Goal: Check status: Check status

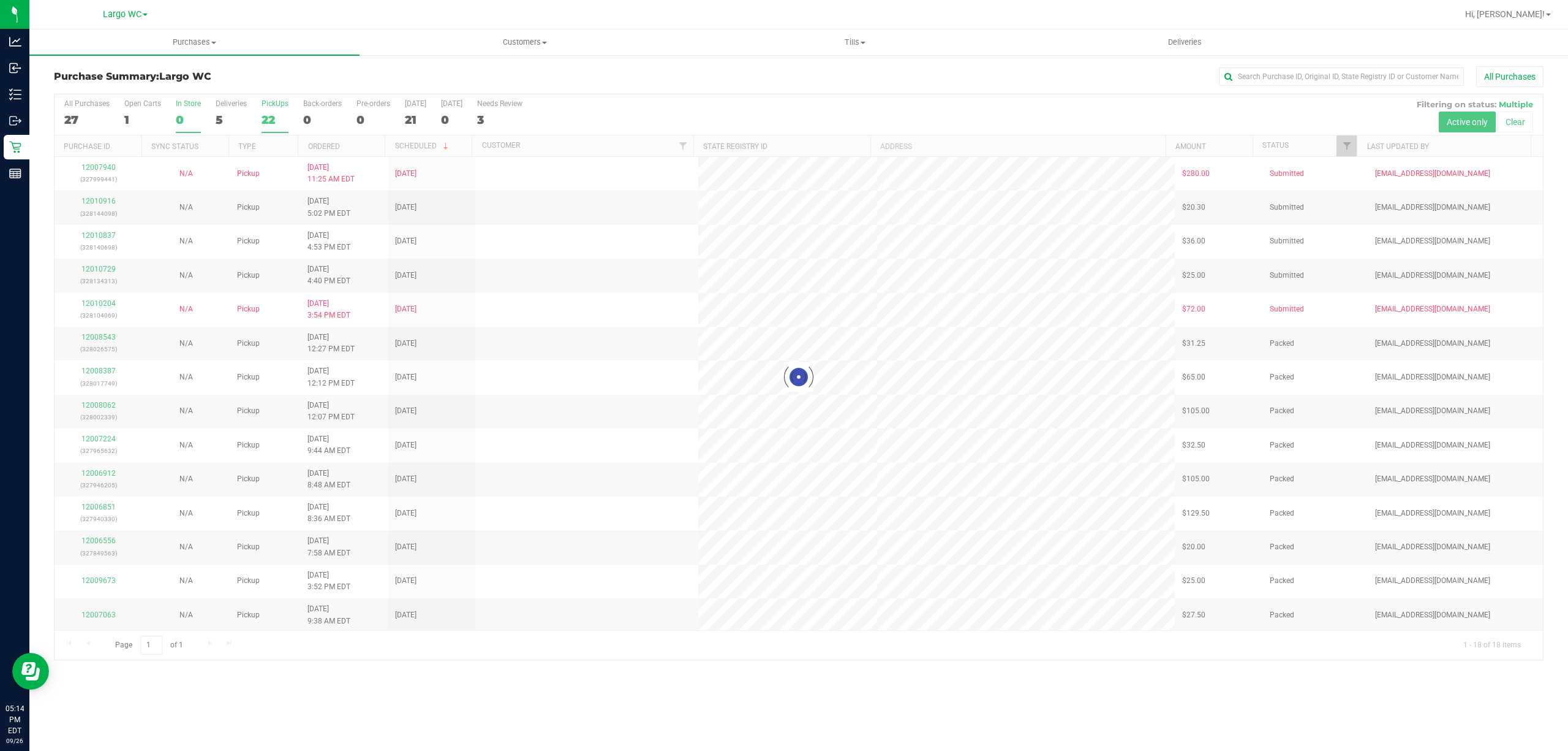
click at [179, 121] on div "0" at bounding box center [187, 119] width 25 height 14
click at [0, 0] on input "In Store 0" at bounding box center [0, 0] width 0 height 0
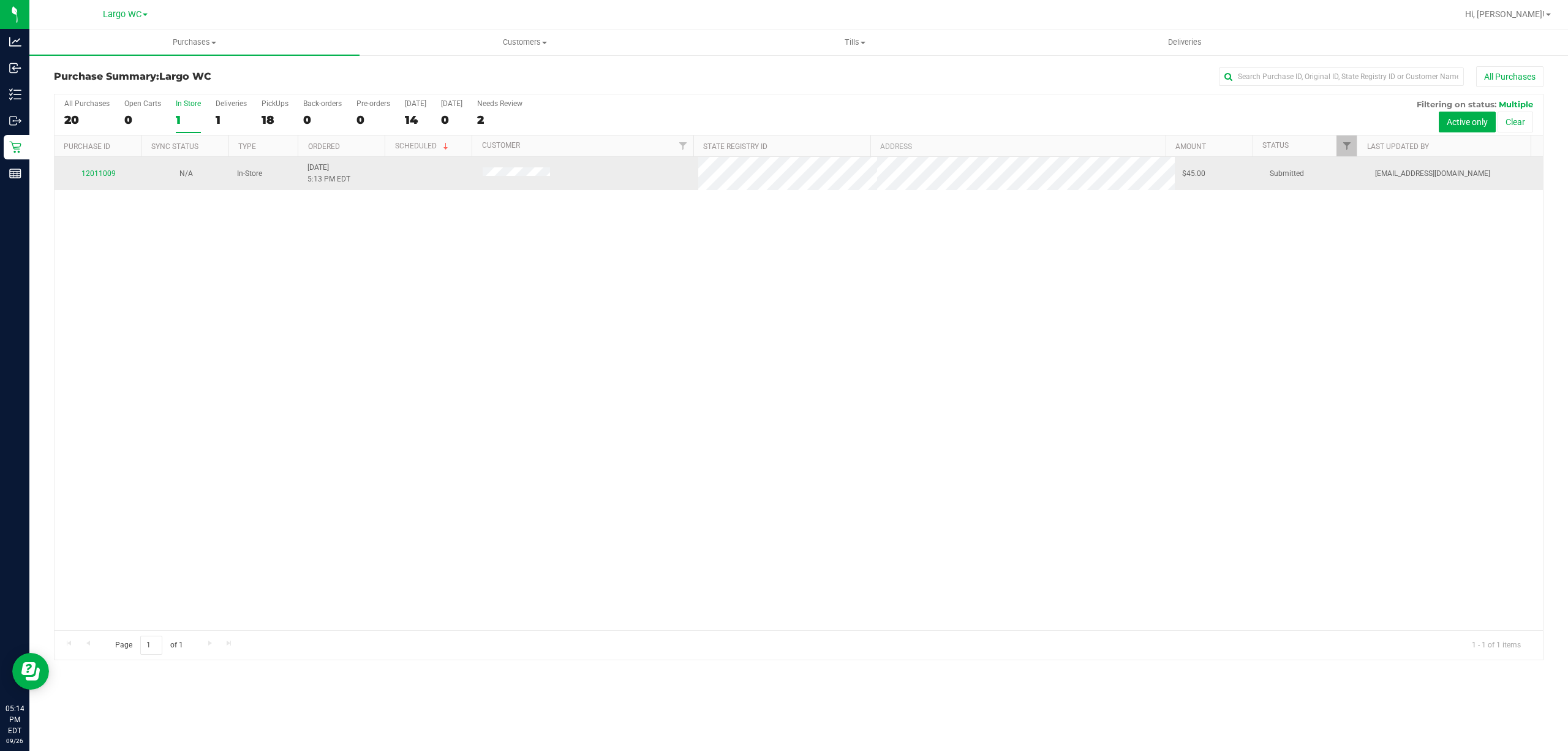
click at [99, 177] on div "12011009" at bounding box center [98, 174] width 73 height 12
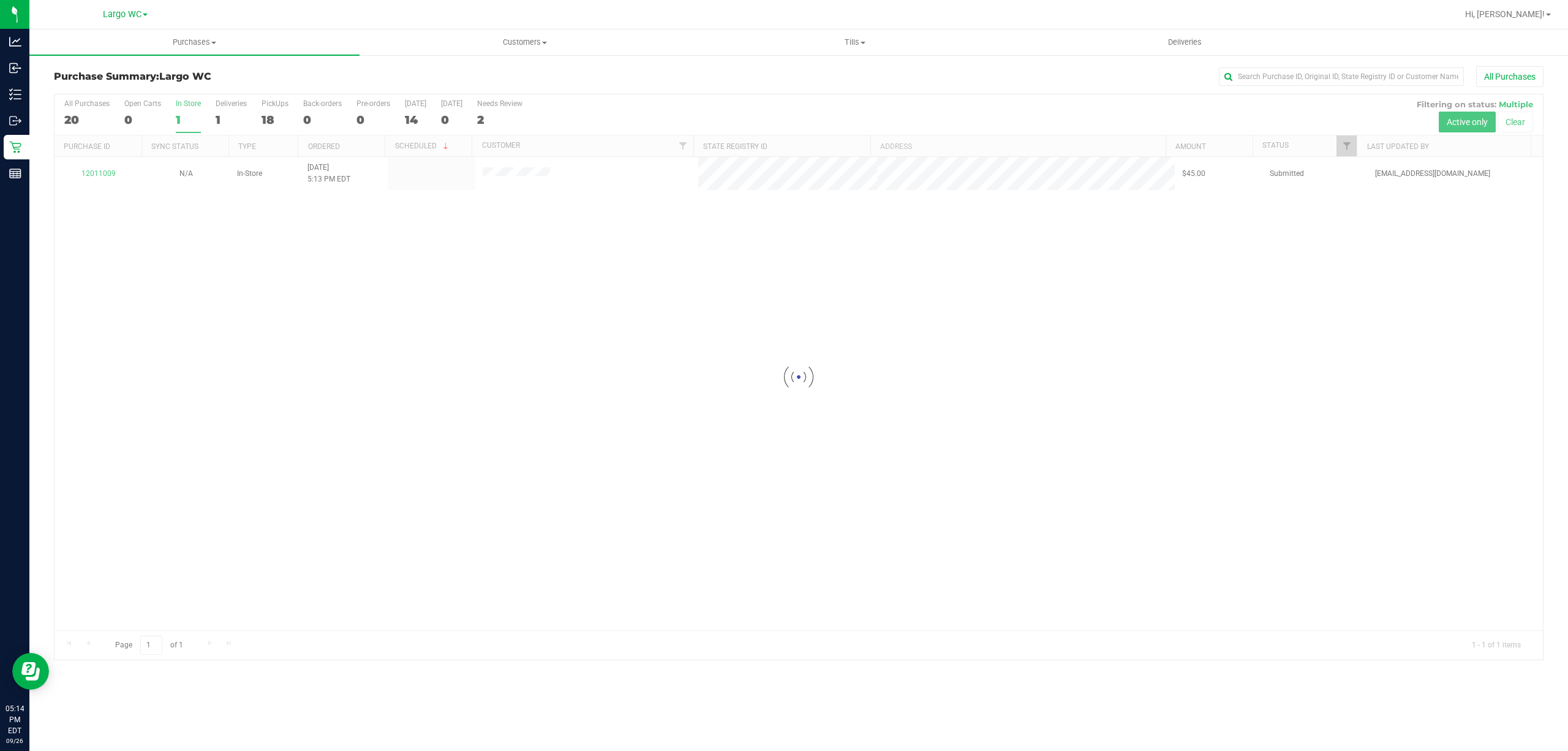
click at [104, 173] on div at bounding box center [799, 377] width 1489 height 565
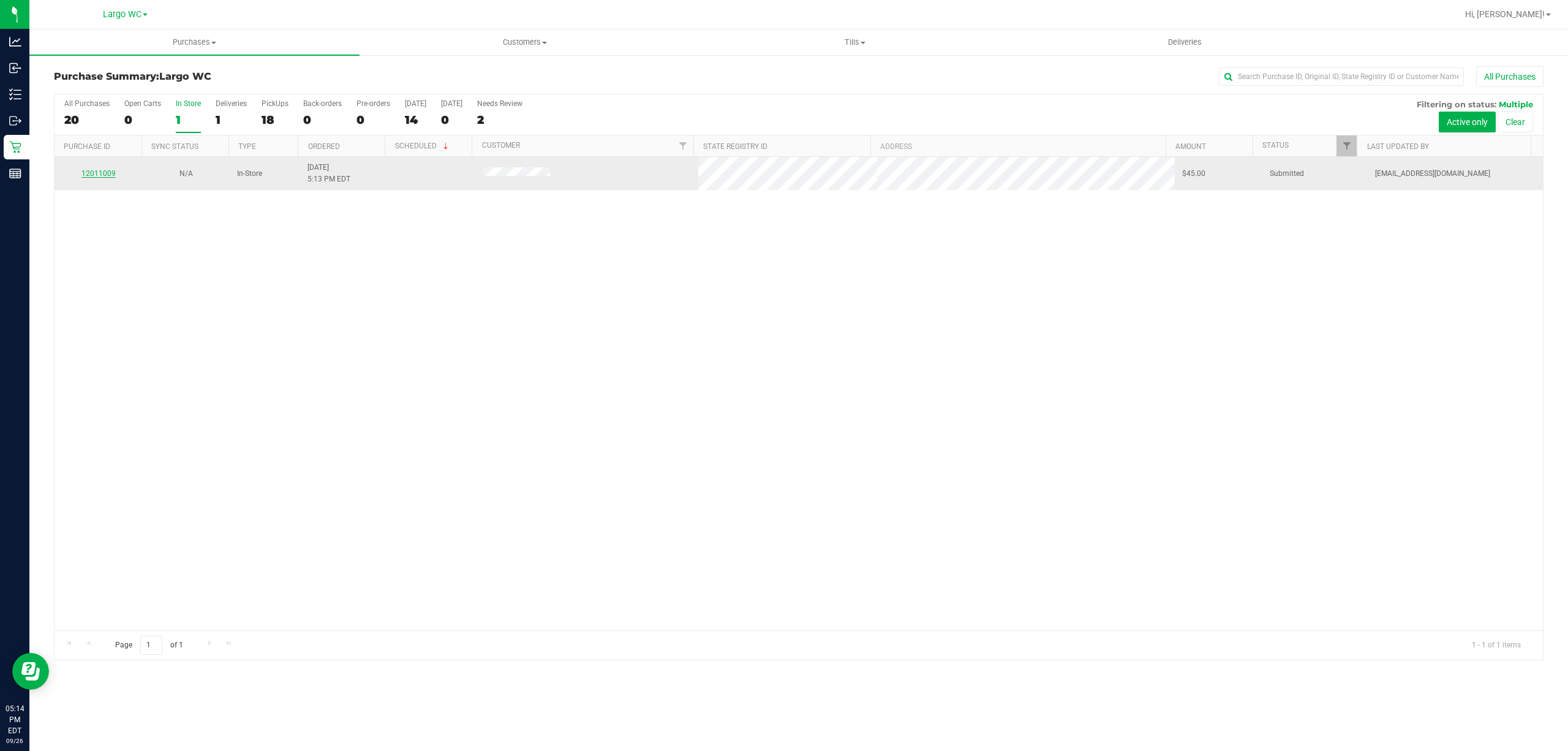
click at [91, 172] on link "12011009" at bounding box center [98, 173] width 34 height 8
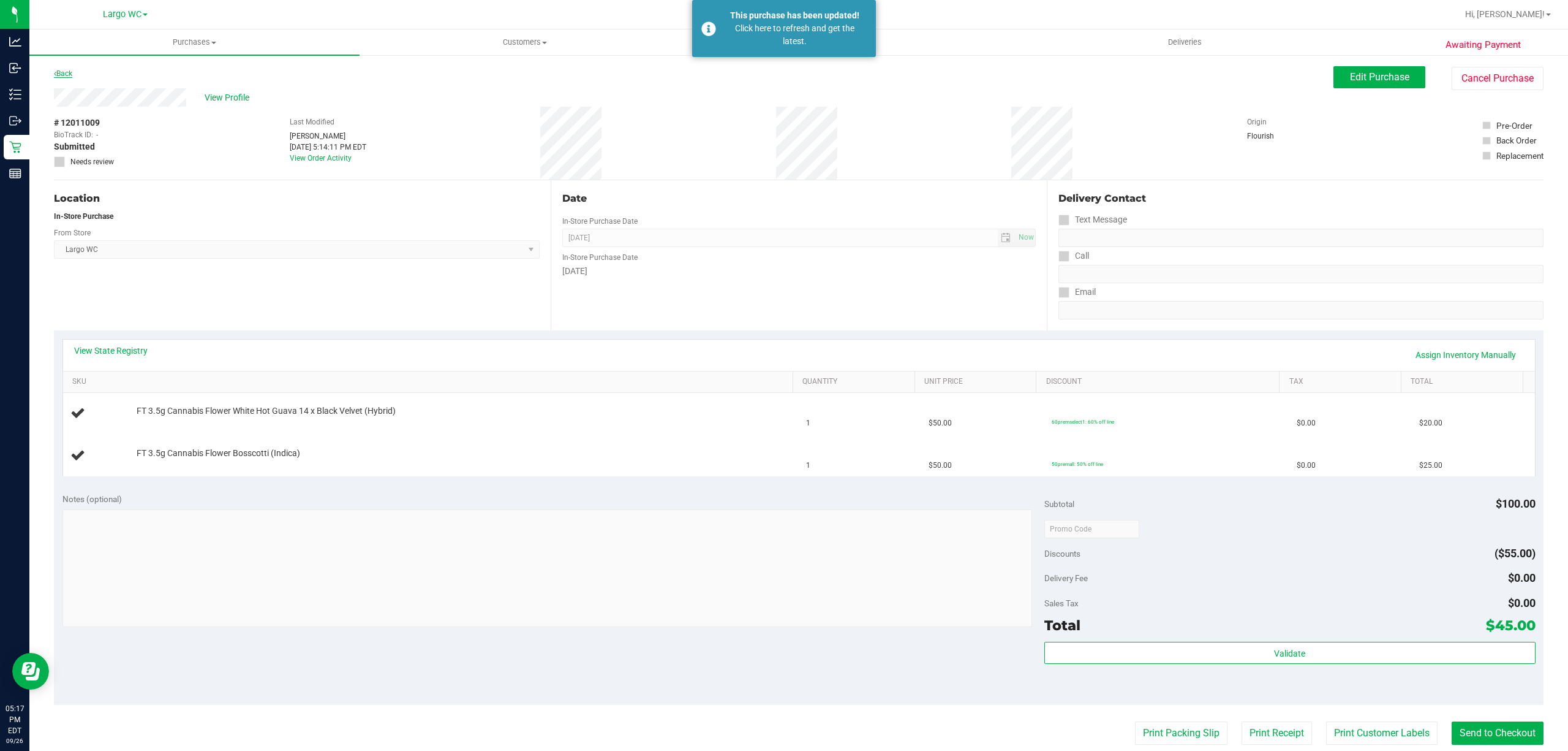
click at [65, 72] on link "Back" at bounding box center [63, 73] width 18 height 8
